Goal: Find specific page/section: Find specific page/section

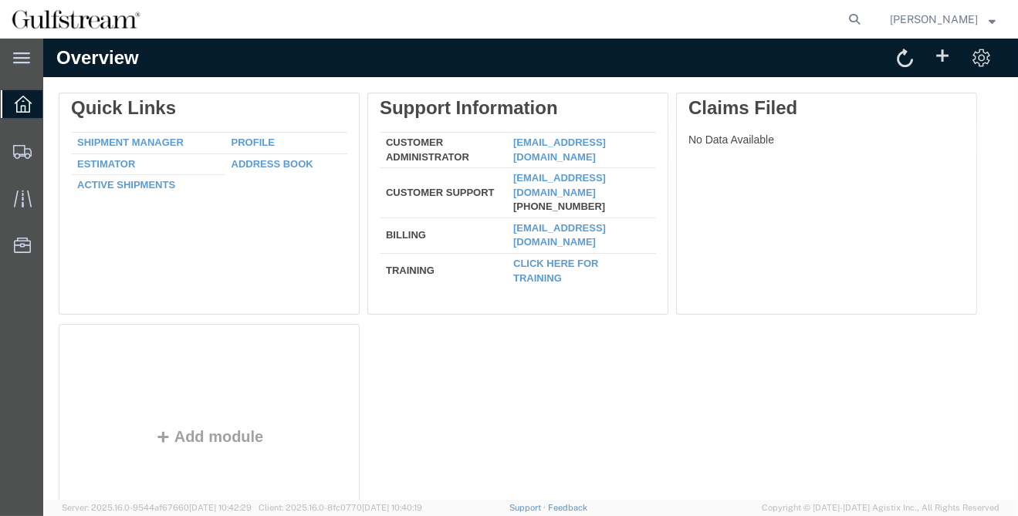
click at [769, 13] on agx-global-search at bounding box center [621, 19] width 494 height 39
click at [858, 11] on icon at bounding box center [855, 19] width 22 height 22
paste input ": 3915 4655 1161"
click at [428, 18] on input ": 3915 4655 1161" at bounding box center [608, 19] width 469 height 37
click at [455, 15] on input ": 39154655 1161" at bounding box center [608, 19] width 469 height 37
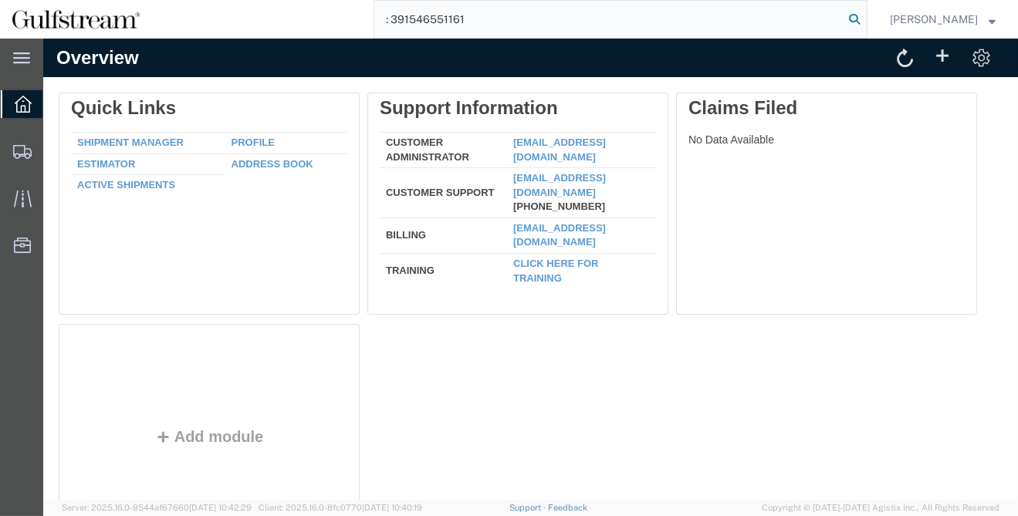
click at [864, 14] on icon at bounding box center [855, 19] width 22 height 22
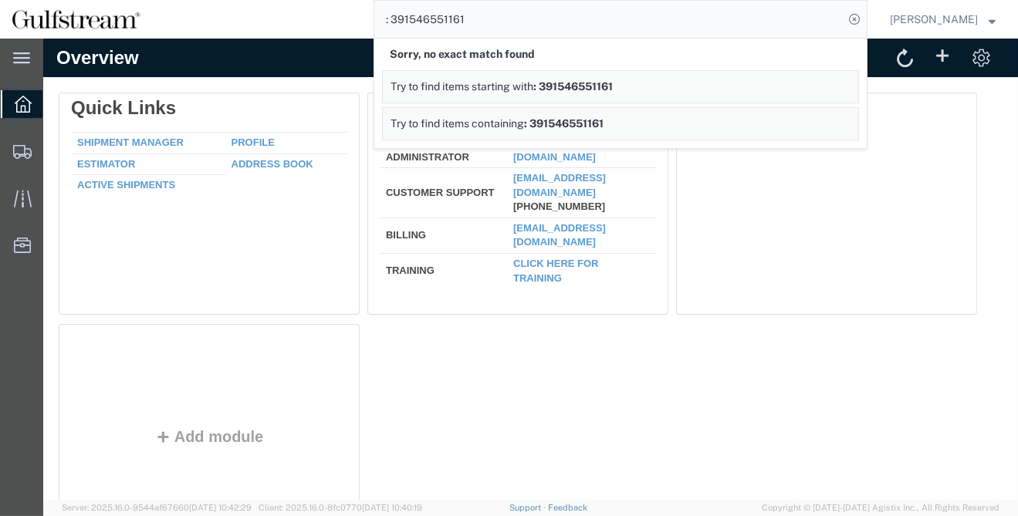
click at [431, 42] on div "Sorry, no exact match found" at bounding box center [620, 55] width 477 height 32
click at [533, 87] on span "Try to find items starting with" at bounding box center [462, 86] width 143 height 12
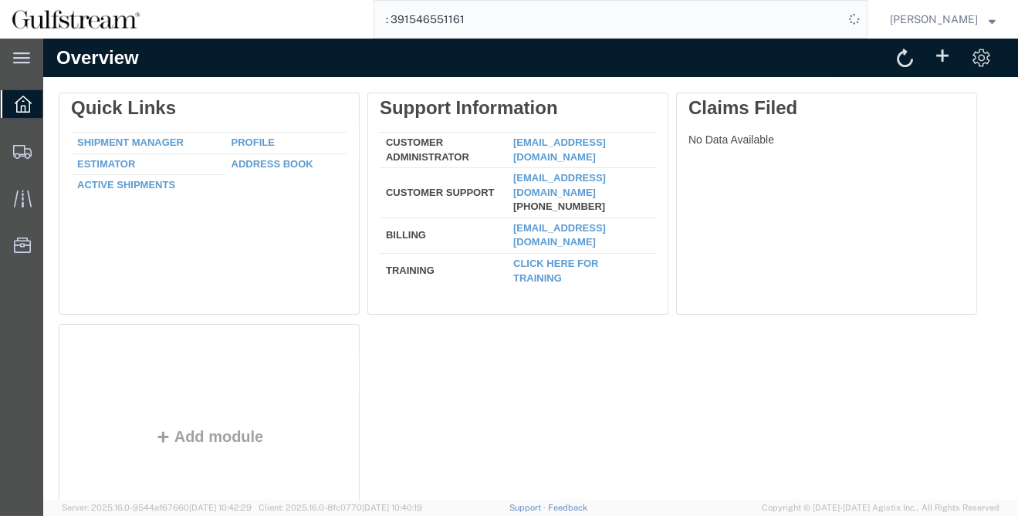
drag, startPoint x: 399, startPoint y: 18, endPoint x: 372, endPoint y: 18, distance: 27.0
click at [372, 18] on div ": 391546551161" at bounding box center [509, 19] width 715 height 39
type input "391546551161"
click at [864, 19] on icon at bounding box center [855, 19] width 22 height 22
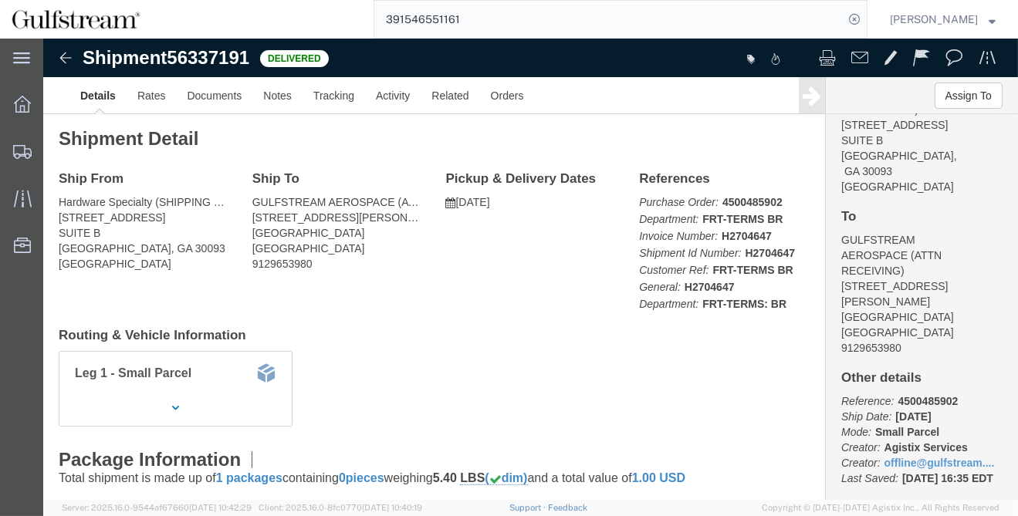
scroll to position [282, 0]
